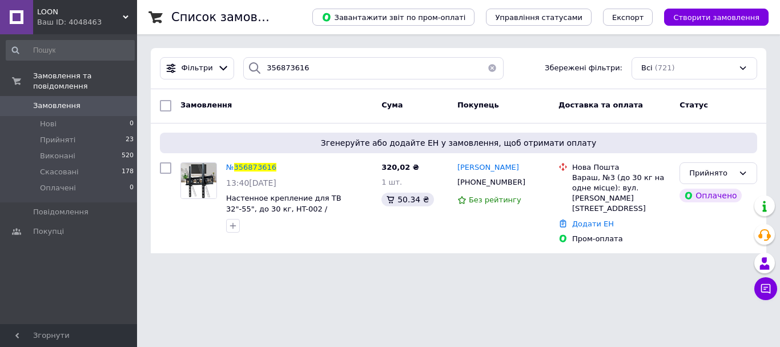
click at [110, 15] on span "LOON" at bounding box center [80, 12] width 86 height 10
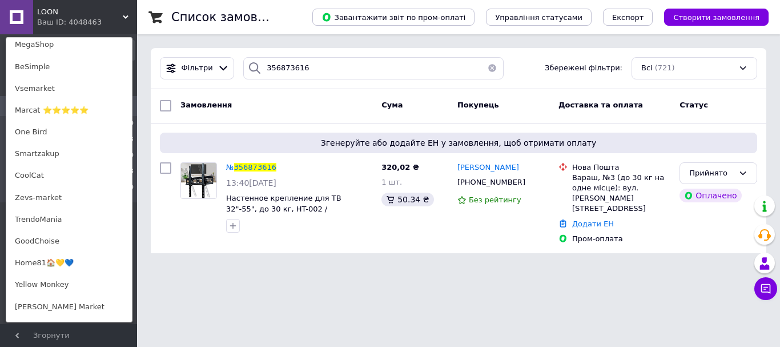
scroll to position [514, 0]
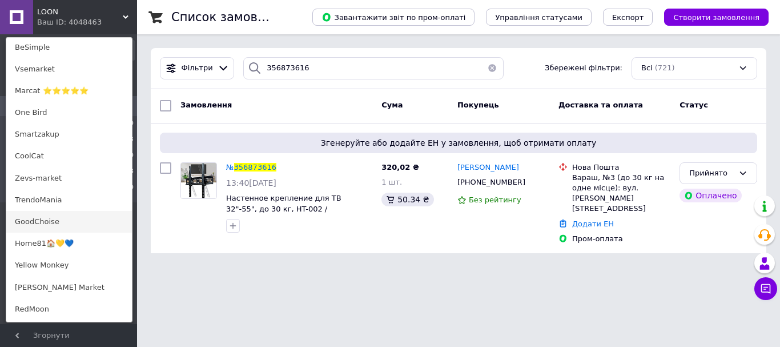
click at [64, 216] on link "GoodChoise" at bounding box center [69, 222] width 126 height 22
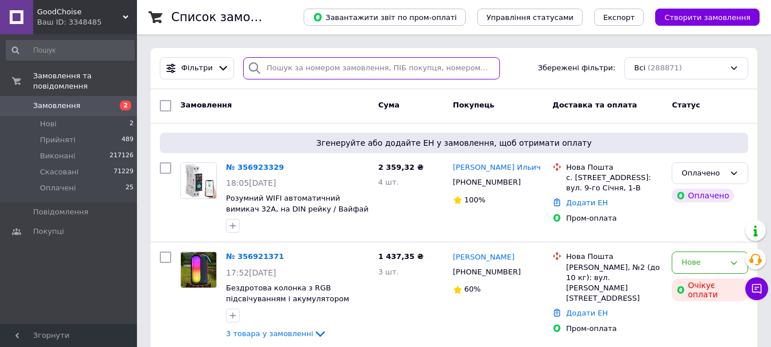
click at [294, 68] on input "search" at bounding box center [371, 68] width 256 height 22
paste input "356897612"
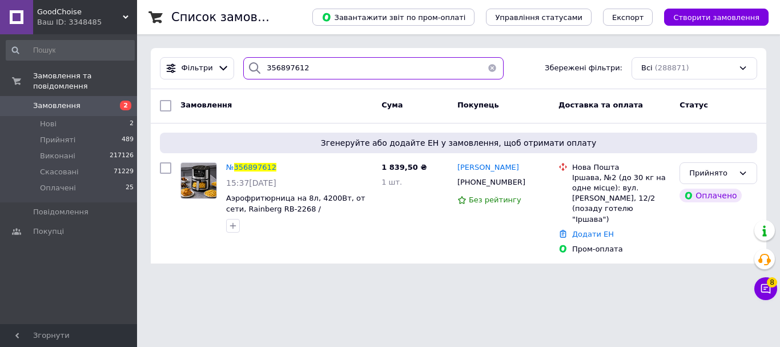
drag, startPoint x: 308, startPoint y: 65, endPoint x: 258, endPoint y: 73, distance: 51.5
click at [258, 73] on div "356897612" at bounding box center [373, 68] width 260 height 22
paste input "8054"
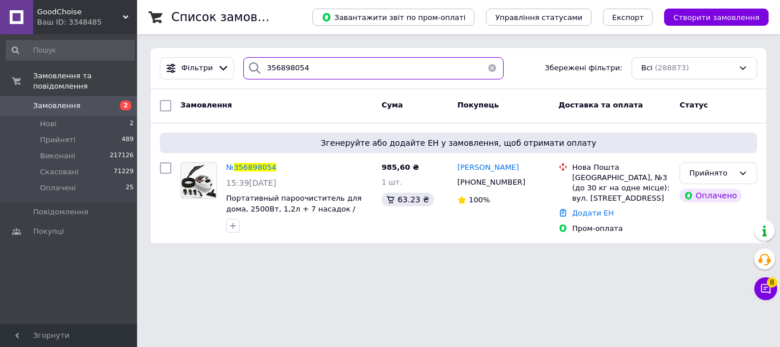
type input "356898054"
